Goal: Task Accomplishment & Management: Manage account settings

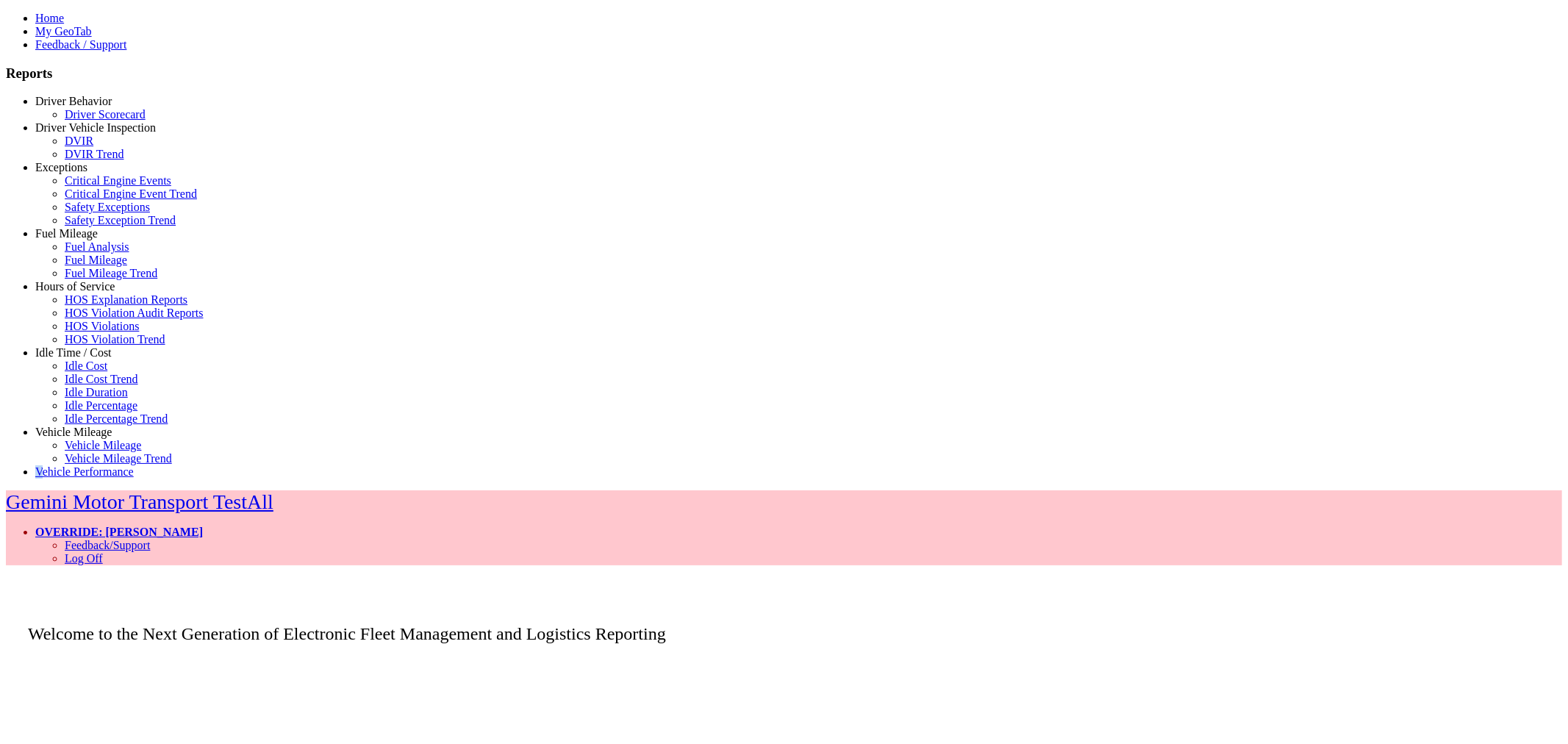
drag, startPoint x: 27, startPoint y: 653, endPoint x: 42, endPoint y: 655, distance: 15.1
click at [30, 479] on div "Home My GeoTab Feedback / Support Reports Driver Behavior Driver Scorecard Driv…" at bounding box center [784, 245] width 1556 height 467
click at [203, 526] on link "OVERRIDE: [PERSON_NAME]" at bounding box center [118, 532] width 168 height 13
click at [103, 552] on link "Log Off" at bounding box center [84, 558] width 38 height 13
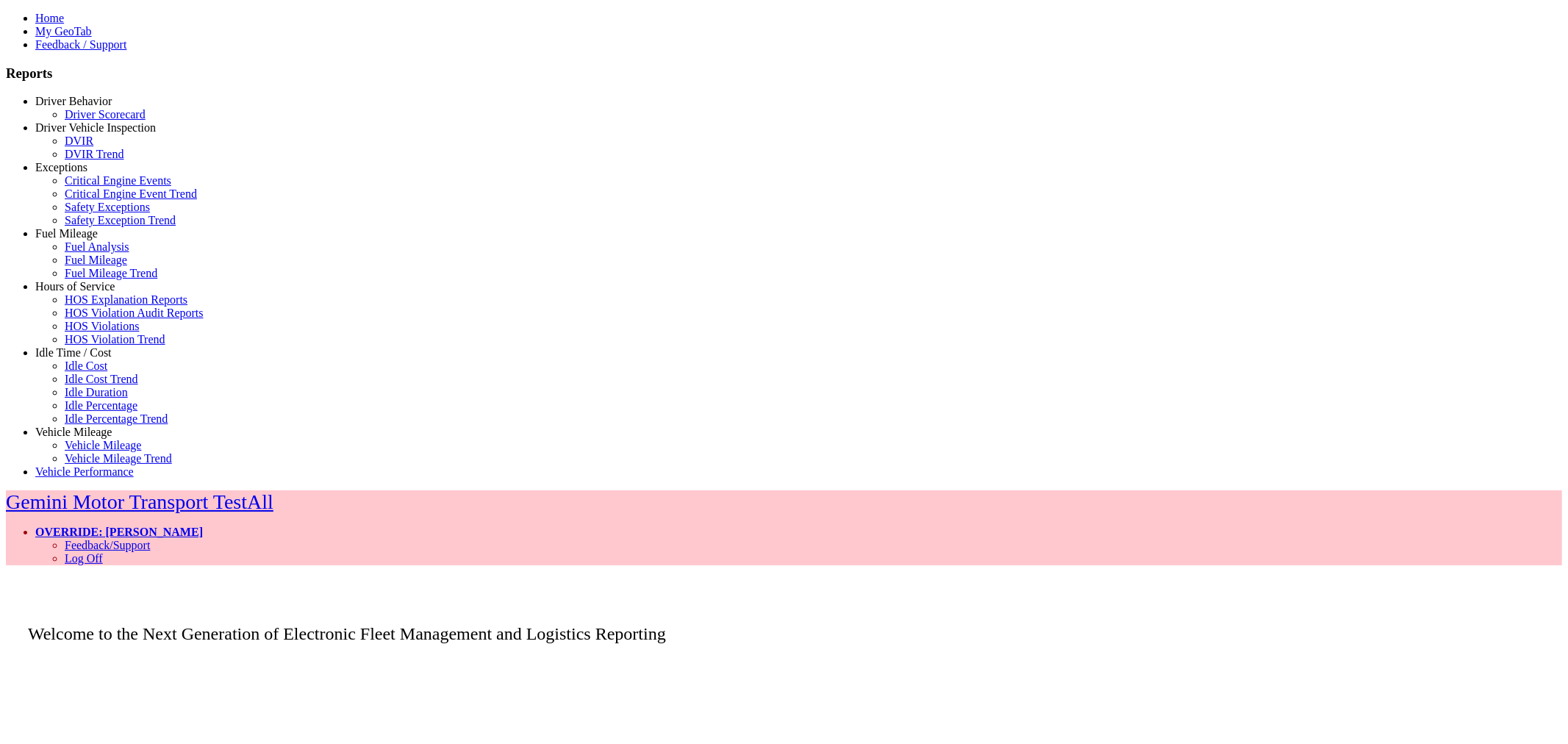
drag, startPoint x: 1496, startPoint y: 19, endPoint x: 1493, endPoint y: 40, distance: 21.2
click at [203, 526] on link "OVERRIDE: [PERSON_NAME]" at bounding box center [118, 532] width 168 height 13
click at [103, 552] on link "Log Off" at bounding box center [84, 558] width 38 height 13
